Goal: Transaction & Acquisition: Purchase product/service

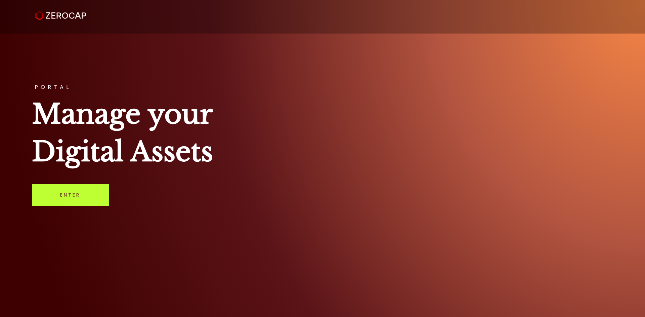
click at [89, 205] on link "Enter" at bounding box center [70, 195] width 77 height 22
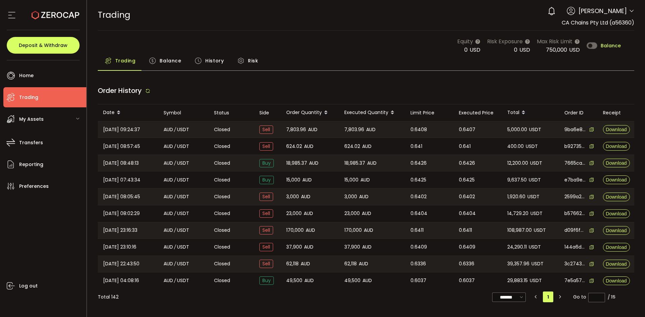
type input "***"
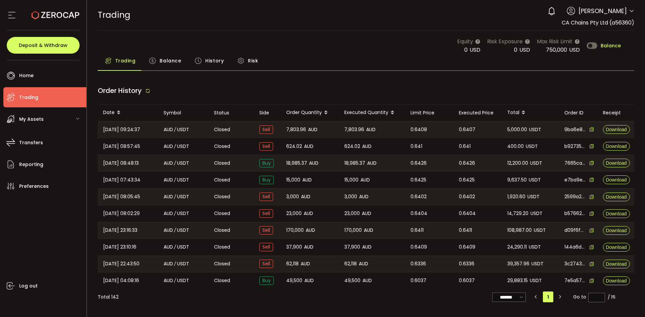
type input "***"
